Goal: Check status: Check status

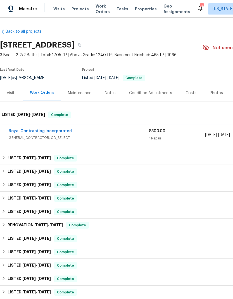
click at [124, 133] on div "Royal Contracting Incorporated" at bounding box center [79, 131] width 140 height 7
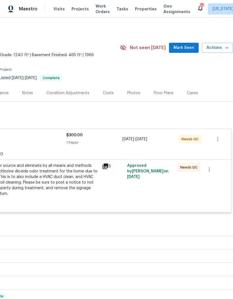
scroll to position [0, 83]
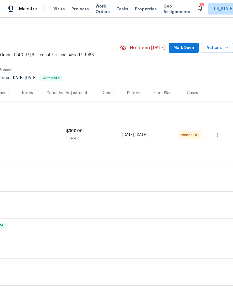
click at [92, 138] on div "1 Repair" at bounding box center [94, 138] width 56 height 6
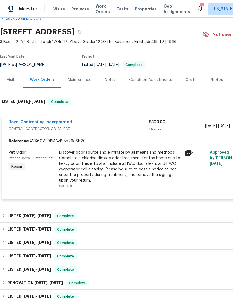
scroll to position [13, 0]
click at [189, 154] on icon at bounding box center [188, 153] width 6 height 6
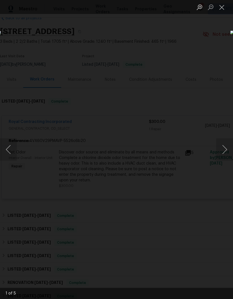
click at [220, 149] on button "Next image" at bounding box center [224, 149] width 17 height 22
click at [222, 154] on button "Next image" at bounding box center [224, 149] width 17 height 22
click at [224, 9] on button "Close lightbox" at bounding box center [221, 7] width 11 height 10
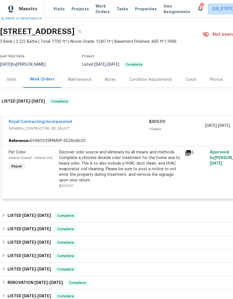
click at [143, 129] on span "GENERAL_CONTRACTOR, OD_SELECT" at bounding box center [79, 129] width 140 height 6
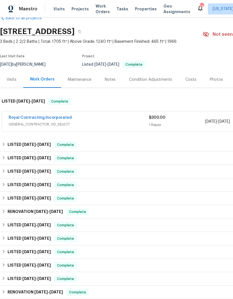
click at [156, 121] on div "$300.00 1 Repair" at bounding box center [177, 121] width 56 height 13
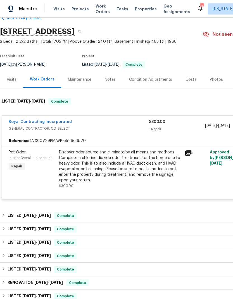
click at [145, 171] on div "Discover odor source and eliminate by all means and methods Complete a chlorine…" at bounding box center [120, 165] width 122 height 33
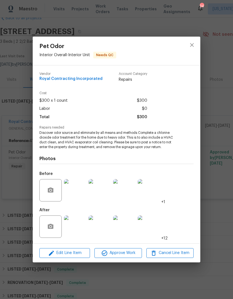
click at [79, 224] on img at bounding box center [75, 226] width 22 height 22
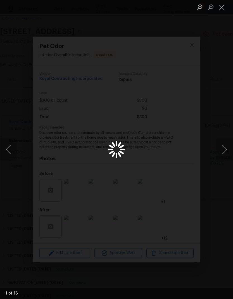
click at [225, 147] on button "Next image" at bounding box center [224, 149] width 17 height 22
click at [222, 154] on button "Next image" at bounding box center [224, 149] width 17 height 22
click at [225, 151] on button "Next image" at bounding box center [224, 149] width 17 height 22
click at [225, 150] on button "Next image" at bounding box center [224, 149] width 17 height 22
